Goal: Task Accomplishment & Management: Use online tool/utility

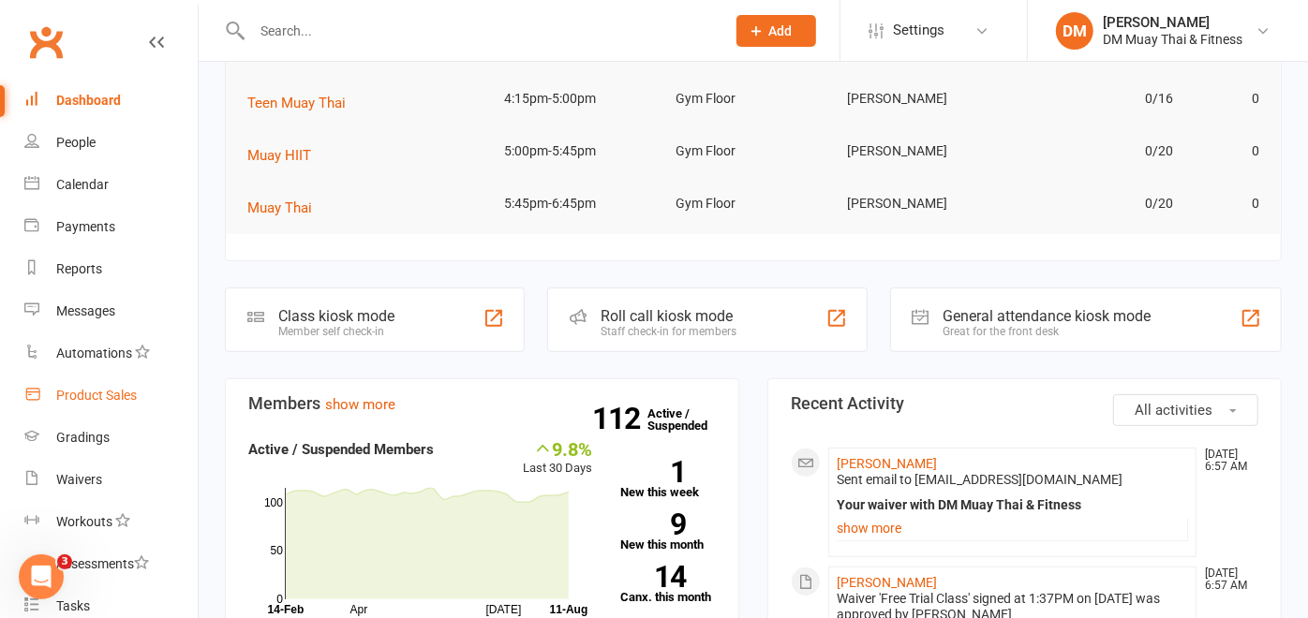
scroll to position [312, 0]
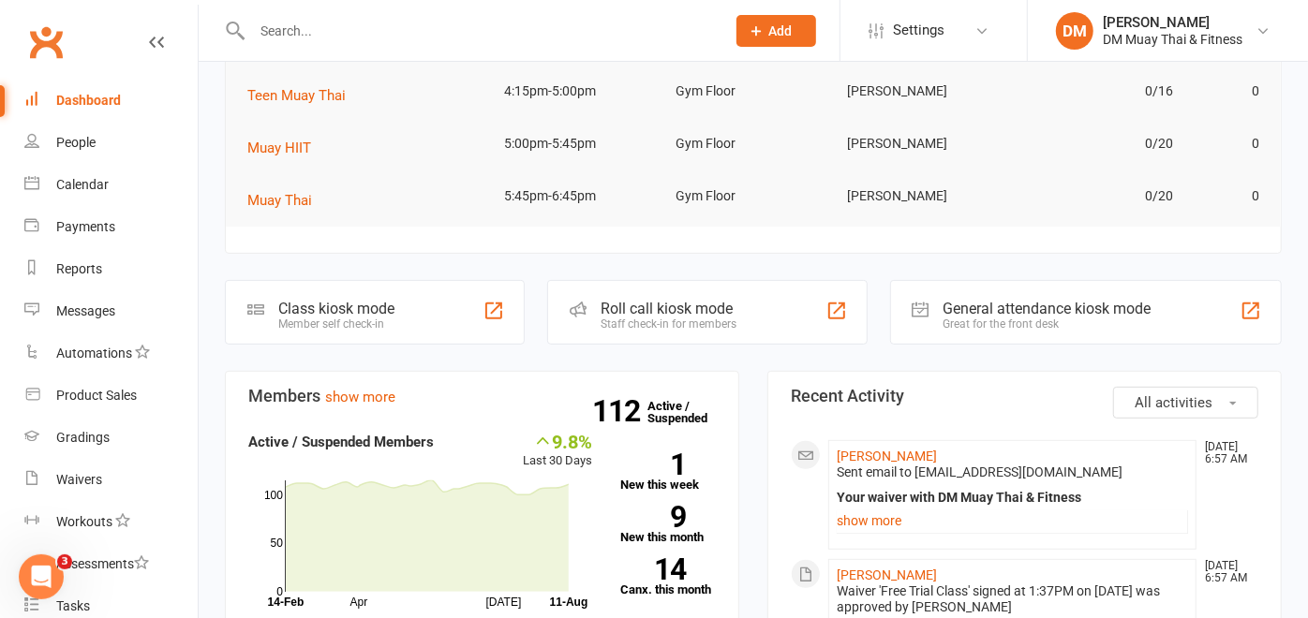
click at [722, 310] on div "Roll call kiosk mode" at bounding box center [669, 309] width 136 height 18
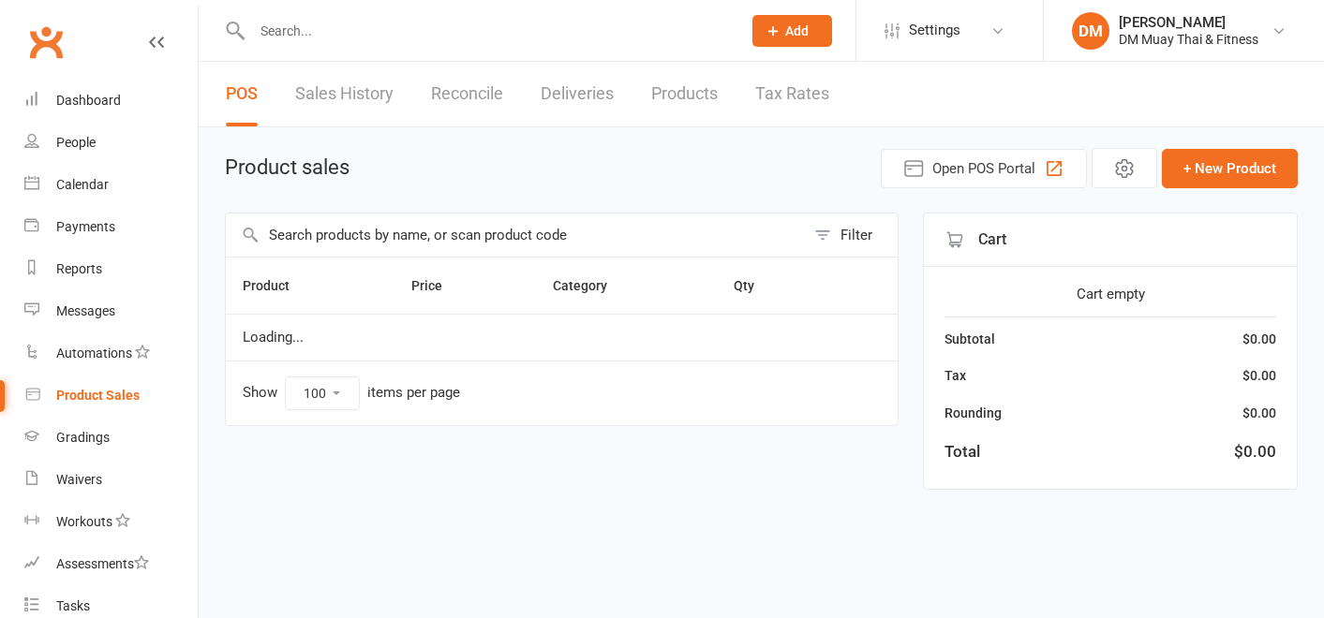
select select "100"
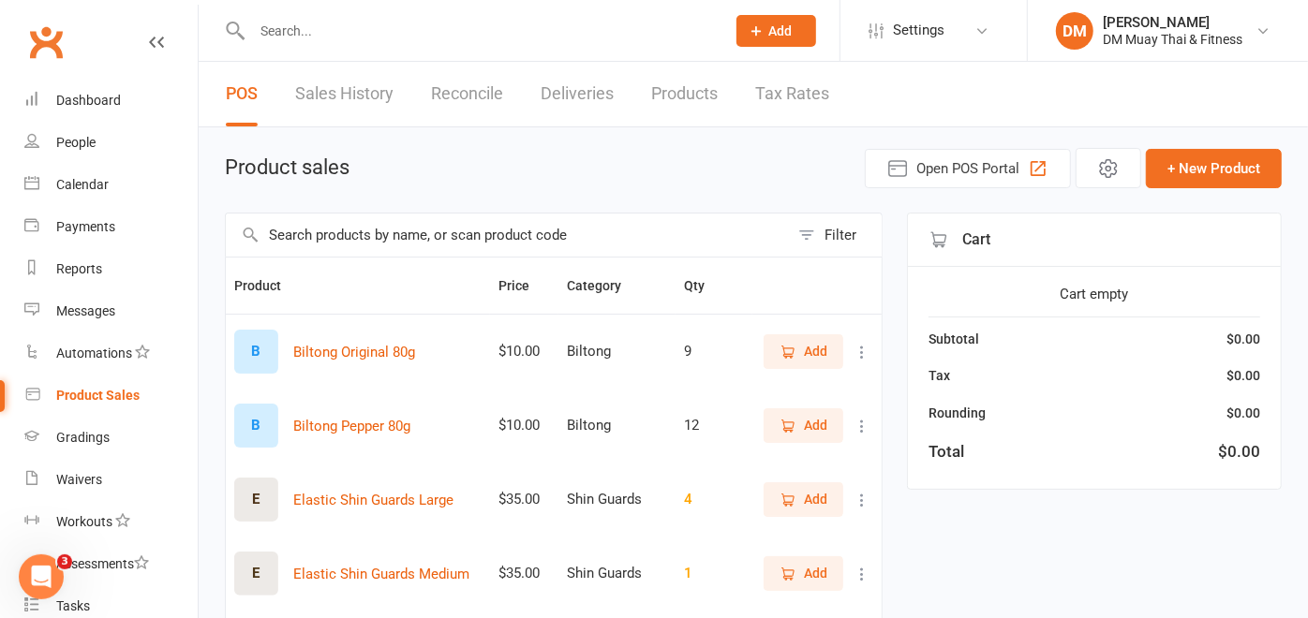
click at [476, 94] on link "Reconcile" at bounding box center [467, 94] width 72 height 65
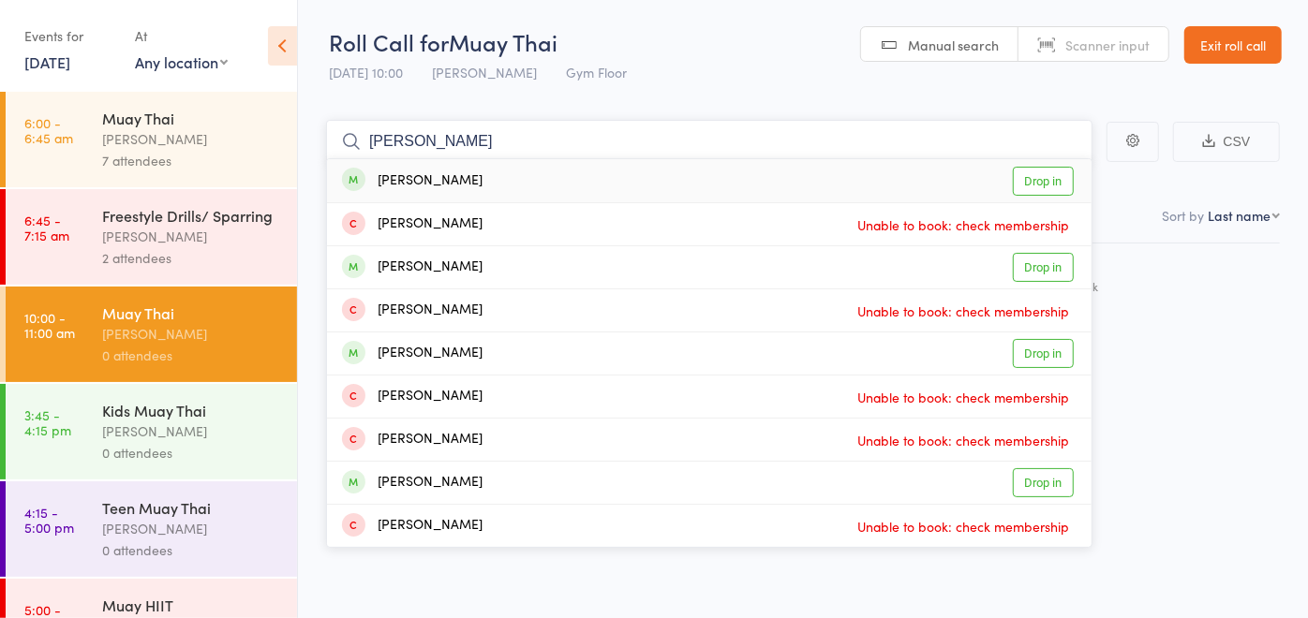
type input "[PERSON_NAME]"
click at [538, 193] on div "[PERSON_NAME] Drop in" at bounding box center [709, 180] width 765 height 43
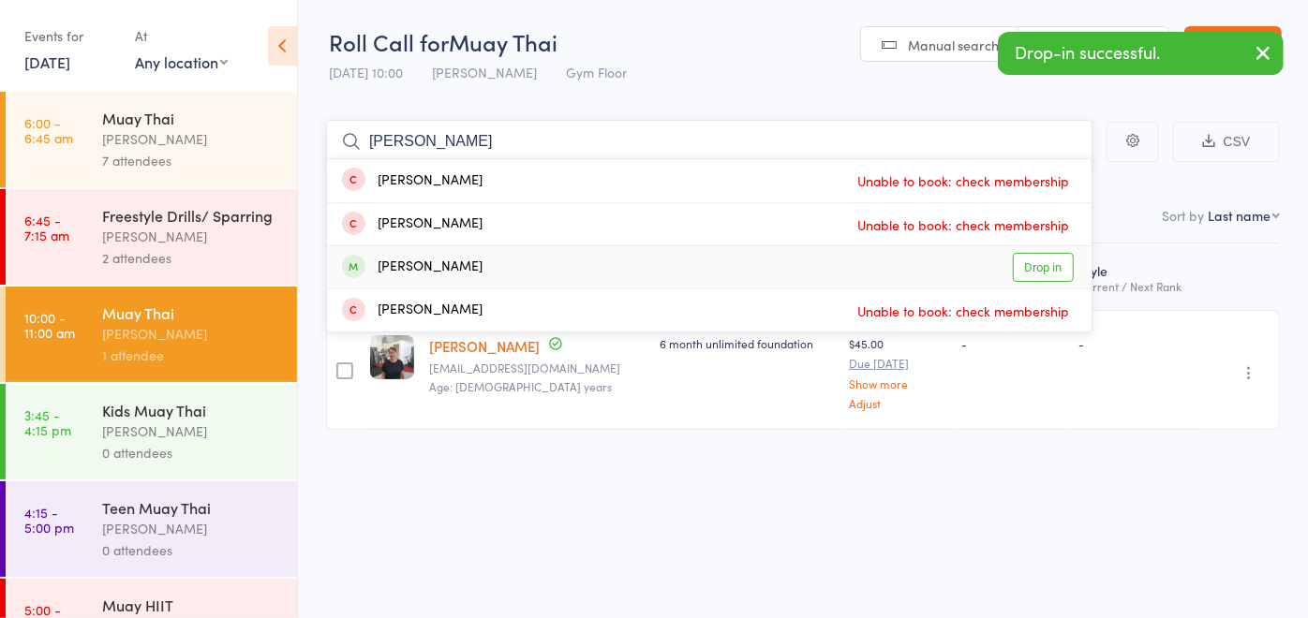
type input "[PERSON_NAME]"
click at [478, 281] on div "[PERSON_NAME] Drop in" at bounding box center [709, 267] width 765 height 42
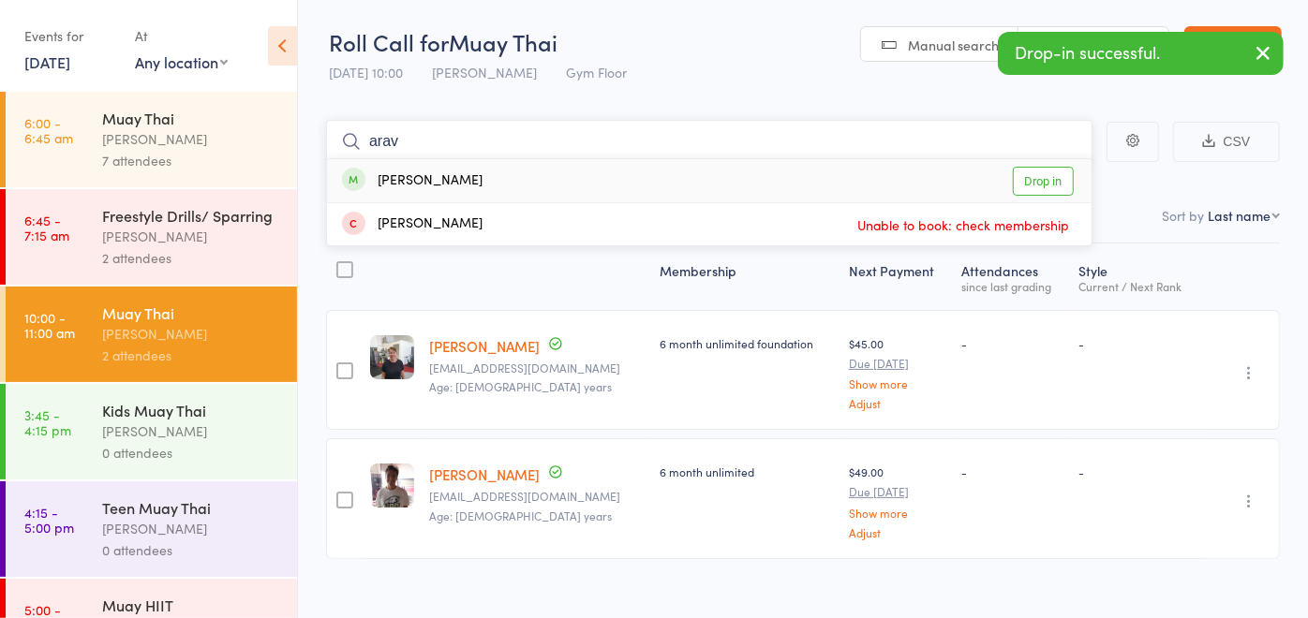
type input "arav"
click at [502, 193] on div "[PERSON_NAME] Drop in" at bounding box center [709, 180] width 765 height 43
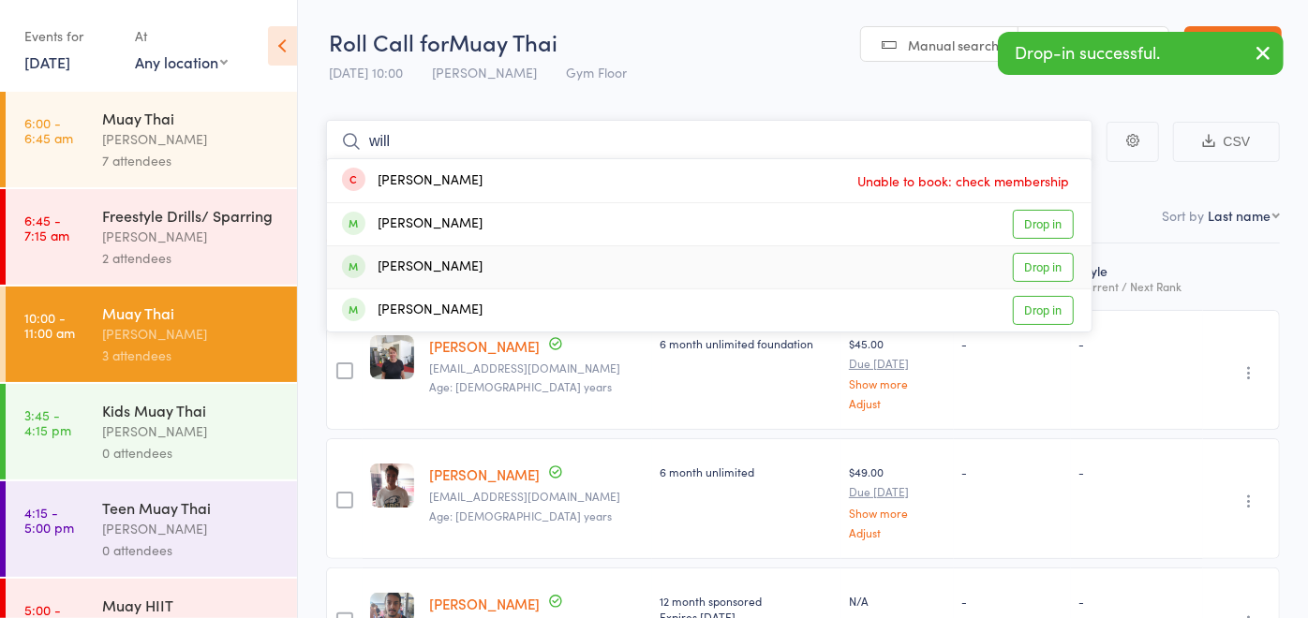
type input "will"
click at [483, 260] on div "Will Georgakopoulos" at bounding box center [412, 268] width 141 height 22
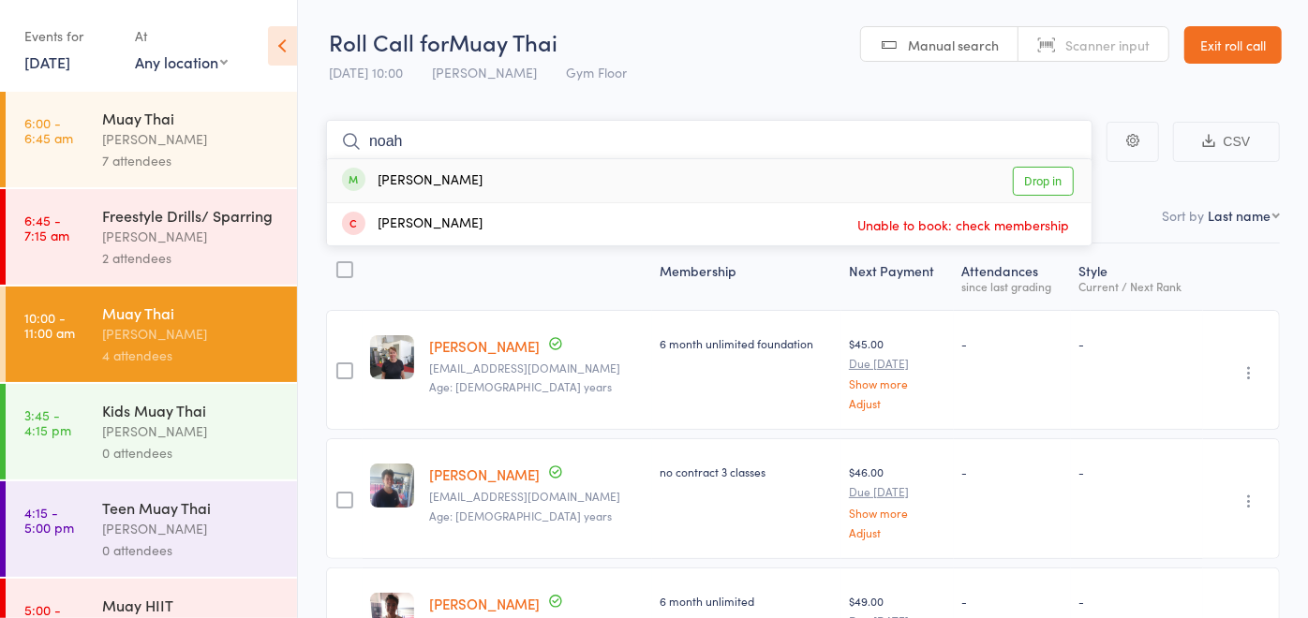
type input "noah"
click at [524, 185] on div "Noah McDonald Drop in" at bounding box center [709, 180] width 765 height 43
